Goal: Information Seeking & Learning: Learn about a topic

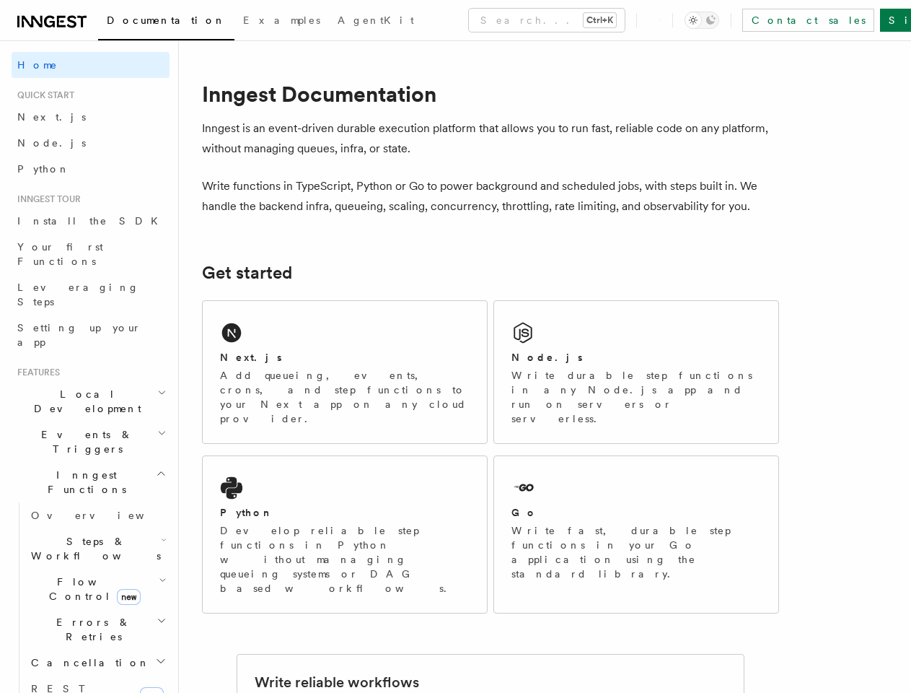
click at [484, 20] on button "Search... Ctrl+K" at bounding box center [547, 20] width 156 height 23
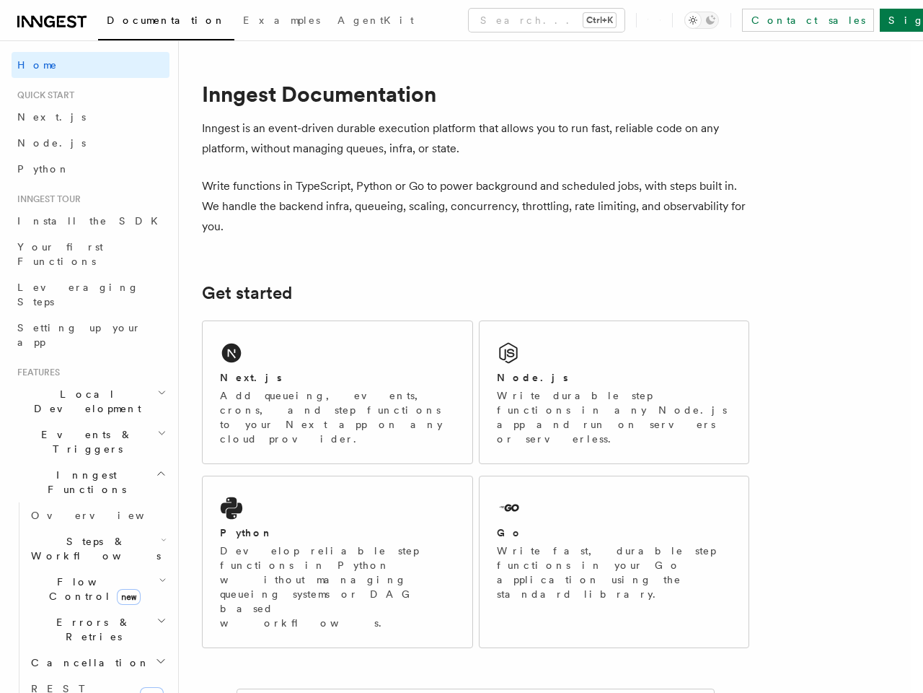
click at [84, 351] on div at bounding box center [461, 346] width 923 height 693
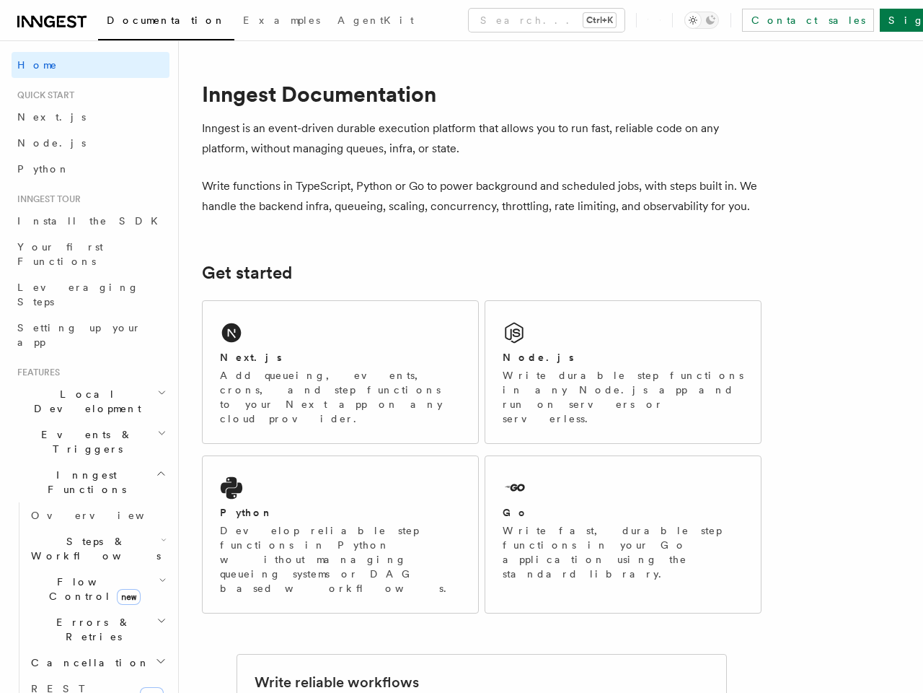
click at [84, 467] on span "Inngest Functions" at bounding box center [84, 481] width 144 height 29
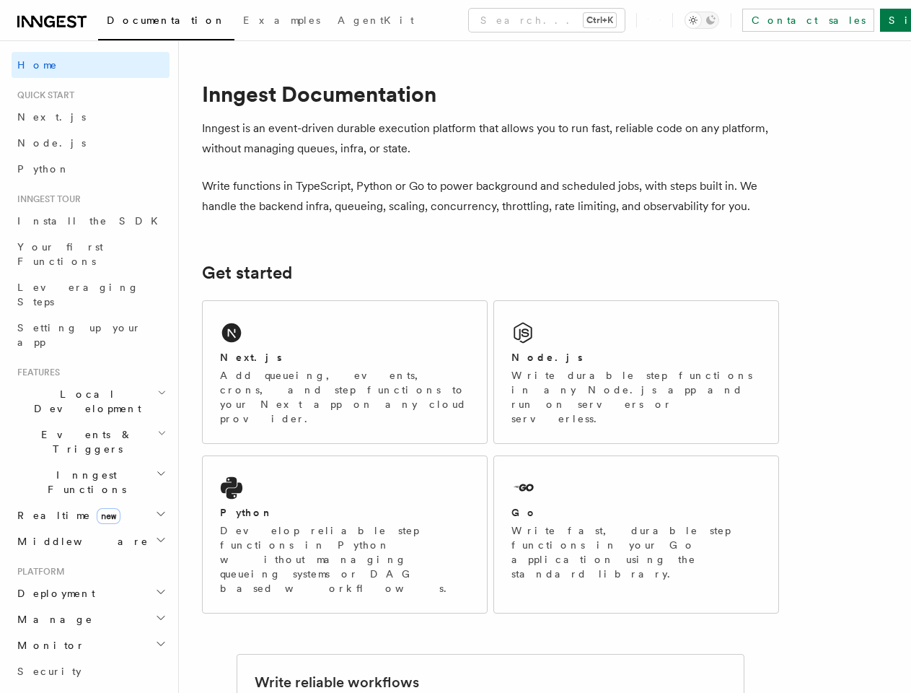
click at [91, 528] on h2 "Middleware" at bounding box center [91, 541] width 158 height 26
click at [91, 587] on span "Creating middleware" at bounding box center [92, 600] width 123 height 26
click at [91, 620] on span "Patterns" at bounding box center [97, 631] width 144 height 23
